Goal: Information Seeking & Learning: Learn about a topic

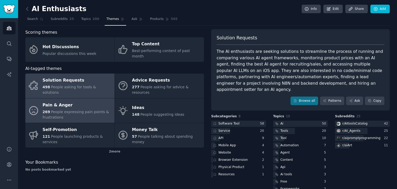
click at [92, 109] on div "269 People expressing pain points & frustrations" at bounding box center [77, 114] width 69 height 11
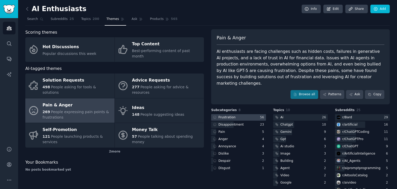
click at [233, 115] on div "Frustration" at bounding box center [226, 117] width 17 height 5
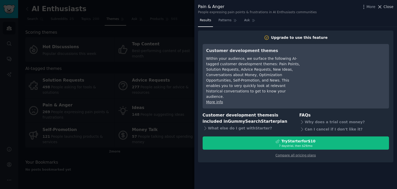
click at [385, 6] on span "Close" at bounding box center [389, 6] width 10 height 5
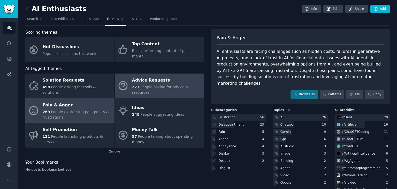
click at [167, 85] on span "People asking for advice & resources" at bounding box center [160, 90] width 57 height 10
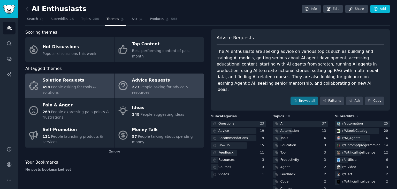
click at [74, 76] on div "Solution Requests" at bounding box center [77, 80] width 69 height 8
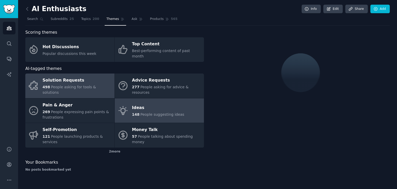
click at [151, 104] on div "Ideas" at bounding box center [158, 108] width 52 height 8
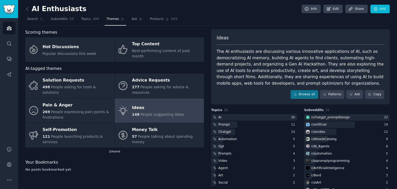
click at [159, 104] on div "Ideas" at bounding box center [158, 108] width 52 height 8
click at [265, 116] on div at bounding box center [254, 117] width 86 height 6
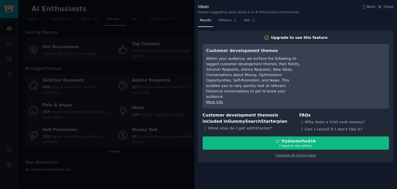
click at [393, 4] on div "More Close" at bounding box center [377, 7] width 32 height 6
click at [390, 8] on span "Close" at bounding box center [389, 6] width 10 height 5
